Goal: Transaction & Acquisition: Book appointment/travel/reservation

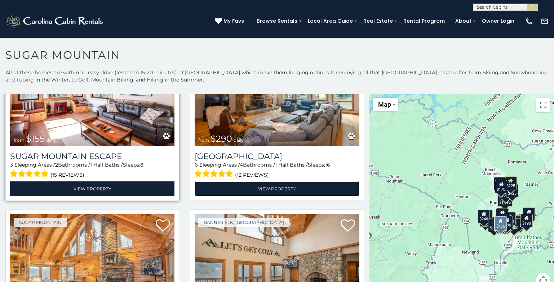
scroll to position [972, 0]
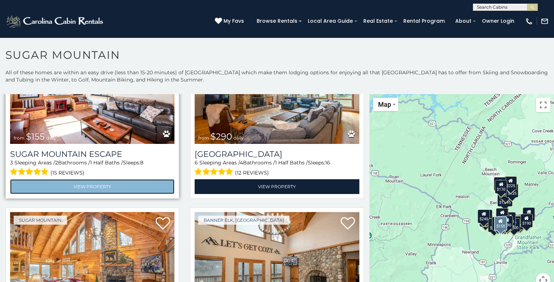
click at [76, 179] on link "View Property" at bounding box center [92, 186] width 164 height 15
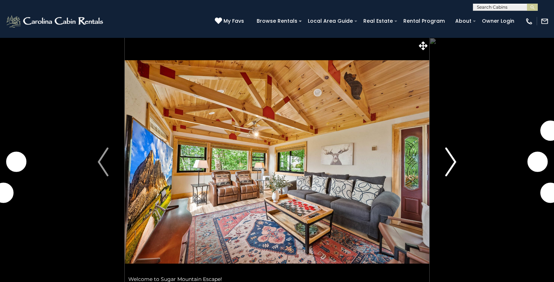
click at [451, 162] on img "Next" at bounding box center [450, 161] width 11 height 29
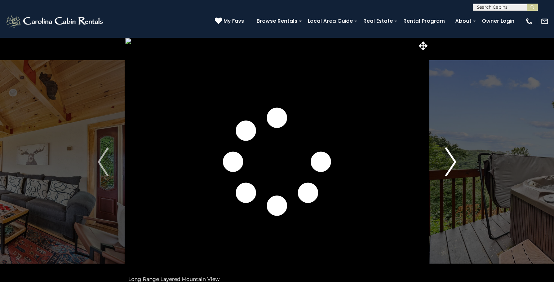
click at [452, 162] on img "Next" at bounding box center [450, 161] width 11 height 29
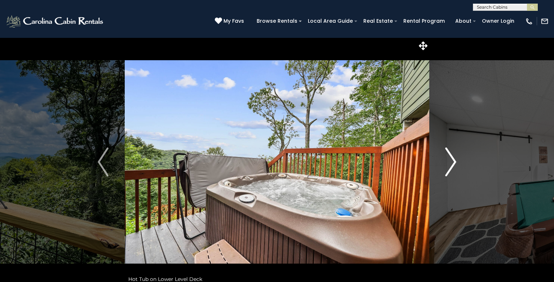
click at [452, 162] on img "Next" at bounding box center [450, 161] width 11 height 29
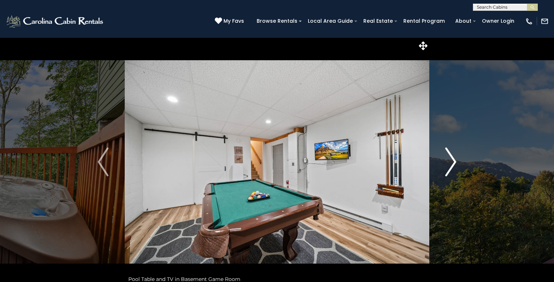
click at [453, 162] on img "Next" at bounding box center [450, 161] width 11 height 29
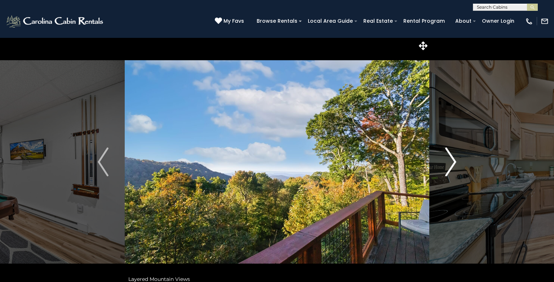
click at [453, 162] on img "Next" at bounding box center [450, 161] width 11 height 29
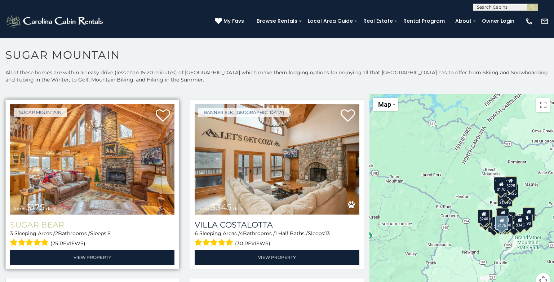
scroll to position [1080, 0]
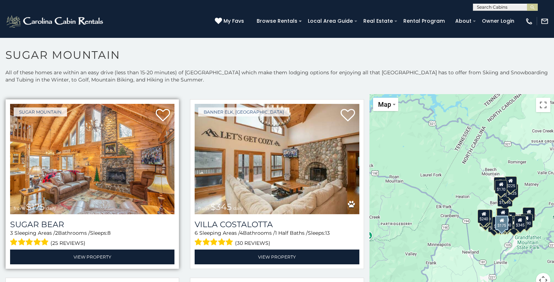
click at [102, 179] on img at bounding box center [92, 159] width 164 height 110
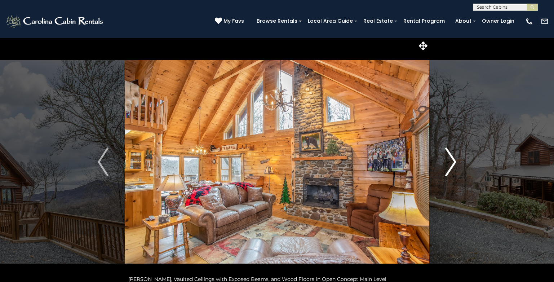
click at [460, 164] on button "Next" at bounding box center [450, 161] width 43 height 248
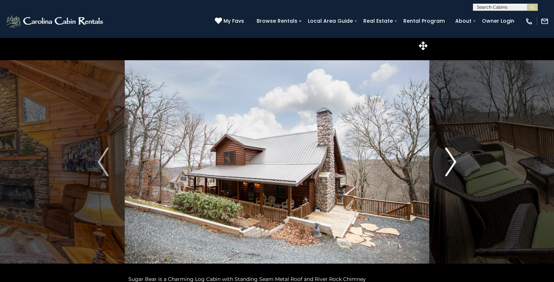
click at [460, 164] on button "Next" at bounding box center [450, 161] width 43 height 248
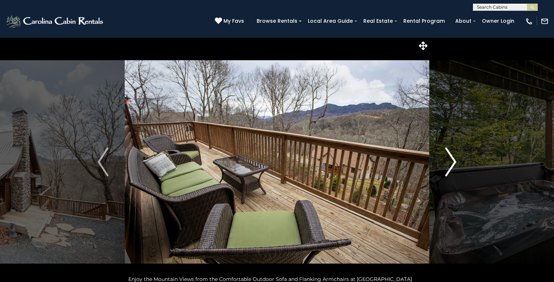
click at [460, 164] on button "Next" at bounding box center [450, 161] width 43 height 248
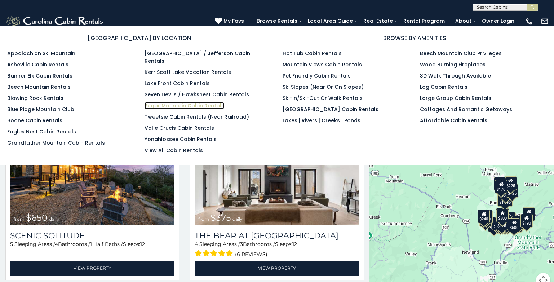
click at [188, 102] on link "Sugar Mountain Cabin Rentals" at bounding box center [184, 105] width 80 height 7
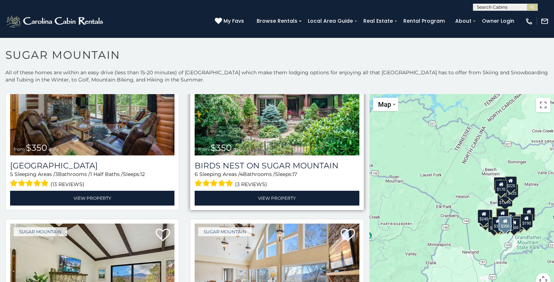
scroll to position [252, 0]
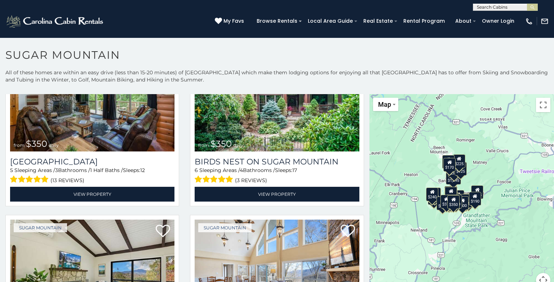
drag, startPoint x: 472, startPoint y: 184, endPoint x: 420, endPoint y: 161, distance: 57.4
click at [420, 161] on div "$650 $375 $350 $350 $200 $375 $195 $265 $190 $175 $155 $290 $175 $345 $1,095 $1…" at bounding box center [461, 195] width 184 height 202
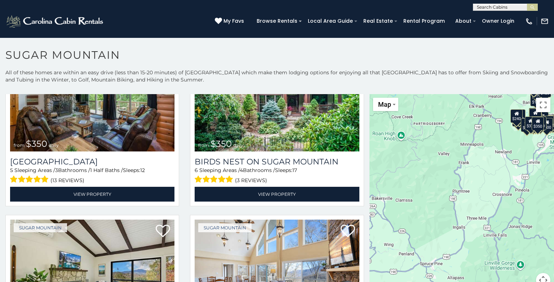
drag, startPoint x: 396, startPoint y: 238, endPoint x: 480, endPoint y: 159, distance: 115.2
click at [480, 159] on div "$650 $375 $350 $350 $200 $375 $195 $265 $190 $175 $155 $290 $175 $345 $1,095 $1…" at bounding box center [461, 195] width 184 height 202
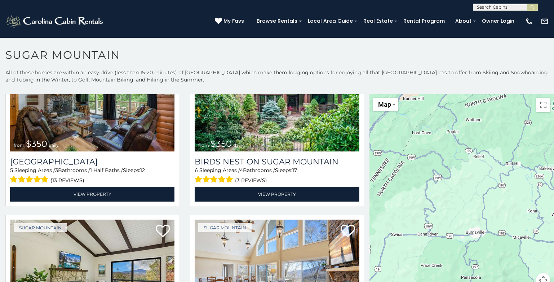
drag, startPoint x: 395, startPoint y: 226, endPoint x: 568, endPoint y: 193, distance: 176.6
click at [553, 193] on html "**********" at bounding box center [277, 143] width 554 height 286
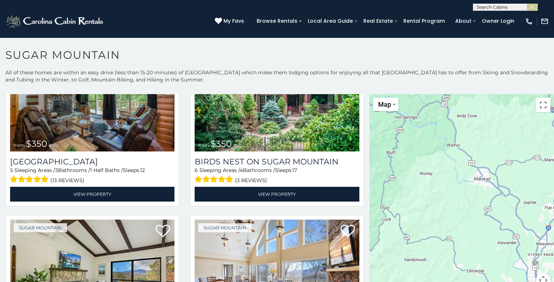
drag, startPoint x: 422, startPoint y: 268, endPoint x: 629, endPoint y: 136, distance: 245.7
click at [553, 136] on html "**********" at bounding box center [277, 143] width 554 height 286
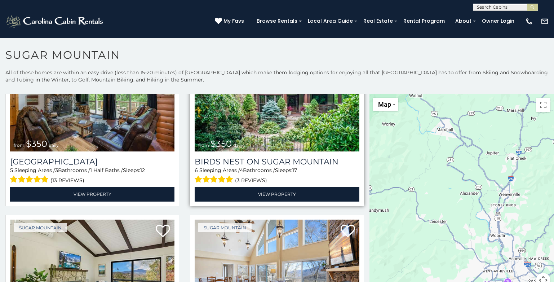
drag, startPoint x: 388, startPoint y: 219, endPoint x: 340, endPoint y: 164, distance: 73.0
click at [341, 94] on main "**********" at bounding box center [277, 94] width 554 height 0
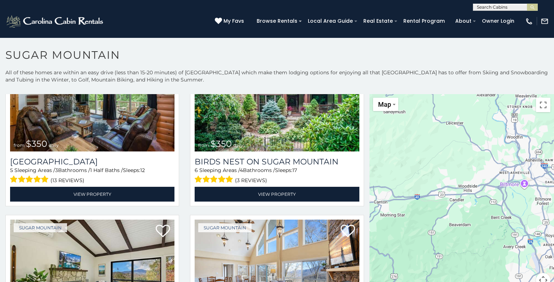
drag, startPoint x: 501, startPoint y: 227, endPoint x: 535, endPoint y: 127, distance: 105.2
click at [535, 127] on div "$650 $375 $350 $350 $200 $375 $195 $265 $190 $175 $155 $290 $175 $345 $1,095 $1…" at bounding box center [461, 195] width 184 height 202
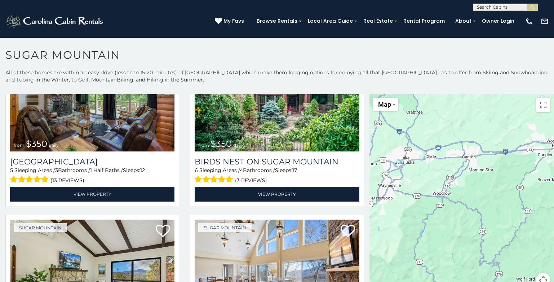
drag, startPoint x: 480, startPoint y: 243, endPoint x: 567, endPoint y: 196, distance: 98.9
click at [553, 196] on html "**********" at bounding box center [277, 143] width 554 height 286
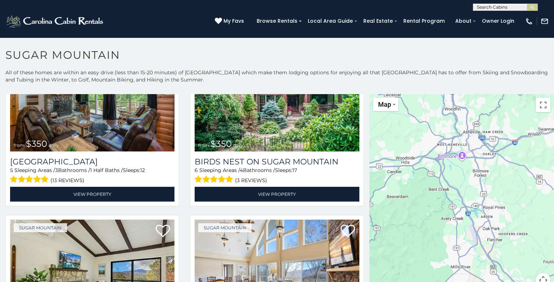
drag, startPoint x: 442, startPoint y: 185, endPoint x: 290, endPoint y: 202, distance: 152.6
click at [290, 94] on main "**********" at bounding box center [277, 94] width 554 height 0
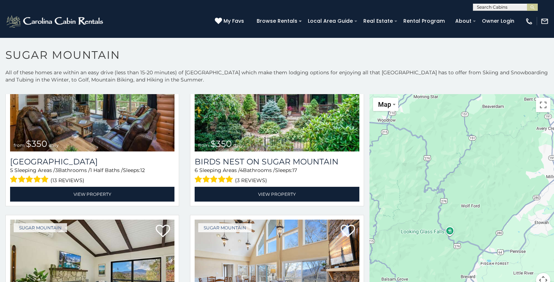
drag, startPoint x: 325, startPoint y: 194, endPoint x: 606, endPoint y: 122, distance: 289.6
click at [553, 122] on html "**********" at bounding box center [277, 143] width 554 height 286
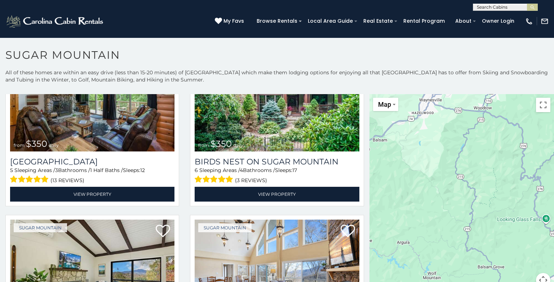
drag, startPoint x: 479, startPoint y: 230, endPoint x: 579, endPoint y: 219, distance: 100.0
click at [553, 219] on html "**********" at bounding box center [277, 143] width 554 height 286
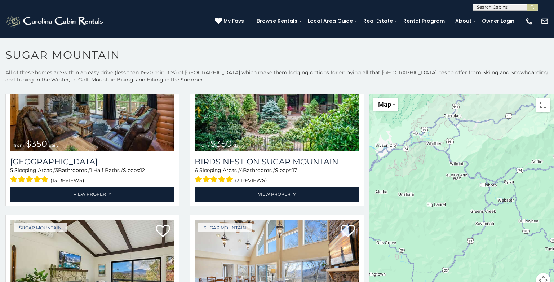
drag, startPoint x: 423, startPoint y: 213, endPoint x: 617, endPoint y: 222, distance: 193.9
click at [553, 222] on html "**********" at bounding box center [277, 143] width 554 height 286
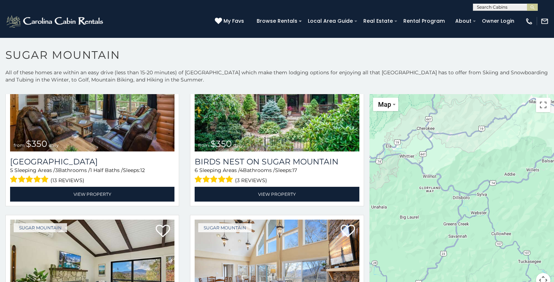
drag, startPoint x: 398, startPoint y: 185, endPoint x: 368, endPoint y: 199, distance: 33.4
click at [369, 199] on div "$650 $375 $350 $350 $200 $375 $195 $265 $190 $175 $155 $290 $175 $345 $1,095 $1…" at bounding box center [461, 195] width 184 height 202
click at [352, 51] on h1 "Sugar Mountain" at bounding box center [277, 58] width 554 height 21
click at [470, 157] on div "$650 $375 $350 $350 $200 $375 $195 $265 $190 $175 $155 $290 $175 $345 $1,095 $1…" at bounding box center [461, 195] width 184 height 202
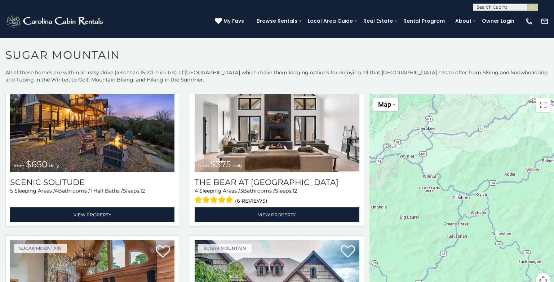
scroll to position [0, 0]
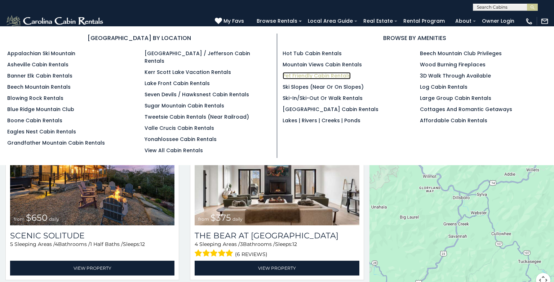
click at [332, 74] on link "Pet Friendly Cabin Rentals" at bounding box center [316, 75] width 68 height 7
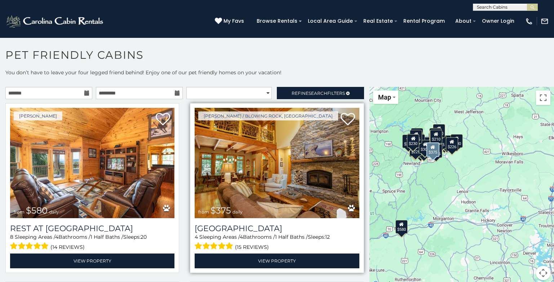
drag, startPoint x: 400, startPoint y: 177, endPoint x: 357, endPoint y: 167, distance: 44.6
click at [357, 87] on main "**********" at bounding box center [277, 87] width 554 height 0
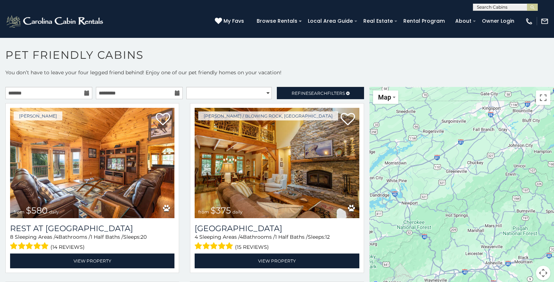
drag, startPoint x: 421, startPoint y: 117, endPoint x: 584, endPoint y: 137, distance: 165.1
click at [553, 137] on html "**********" at bounding box center [277, 143] width 554 height 286
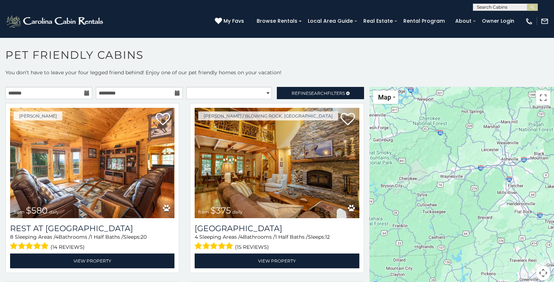
drag, startPoint x: 400, startPoint y: 232, endPoint x: 417, endPoint y: 126, distance: 107.9
click at [417, 126] on div "$580 $375 $325 $451 $460 $315 $315 $330 $395 $355 $650 $380 $675 $930 $375 $325…" at bounding box center [461, 188] width 184 height 202
click at [421, 170] on div "$580 $375 $325 $451 $460 $315 $315 $330 $395 $355 $650 $380 $675 $930 $375 $325…" at bounding box center [461, 188] width 184 height 202
click at [320, 93] on span "Search" at bounding box center [317, 92] width 19 height 5
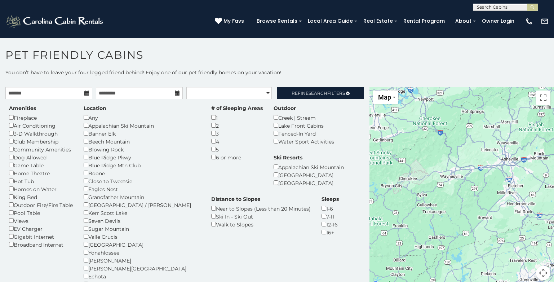
click at [384, 170] on div "$580 $375 $325 $451 $460 $315 $315 $330 $395 $355 $650 $380 $675 $930 $375 $325…" at bounding box center [461, 188] width 184 height 202
click at [428, 61] on h1 "Pet Friendly Cabins" at bounding box center [277, 58] width 554 height 21
